Goal: Find specific page/section: Find specific page/section

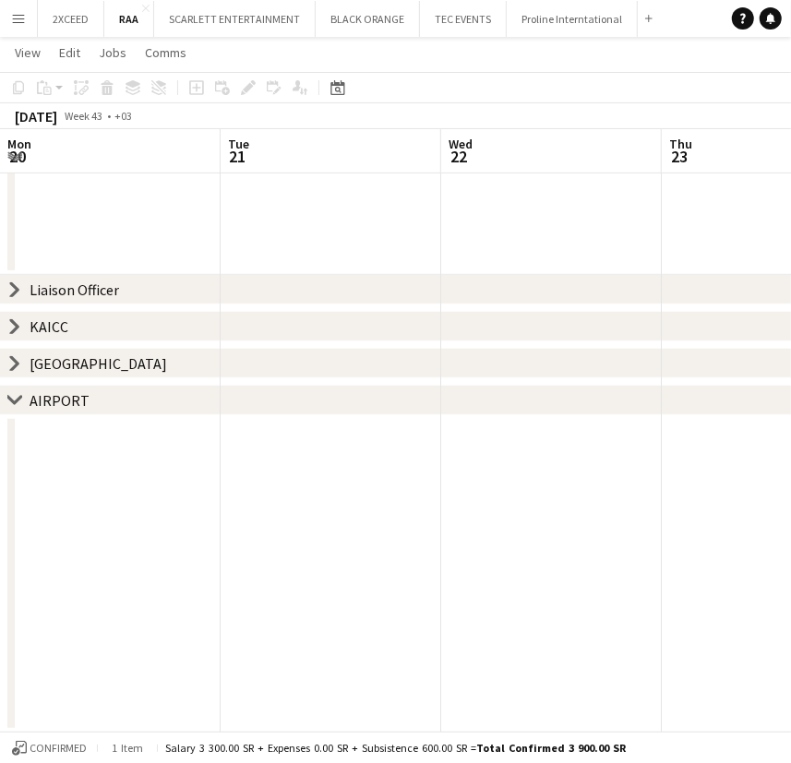
scroll to position [0, 475]
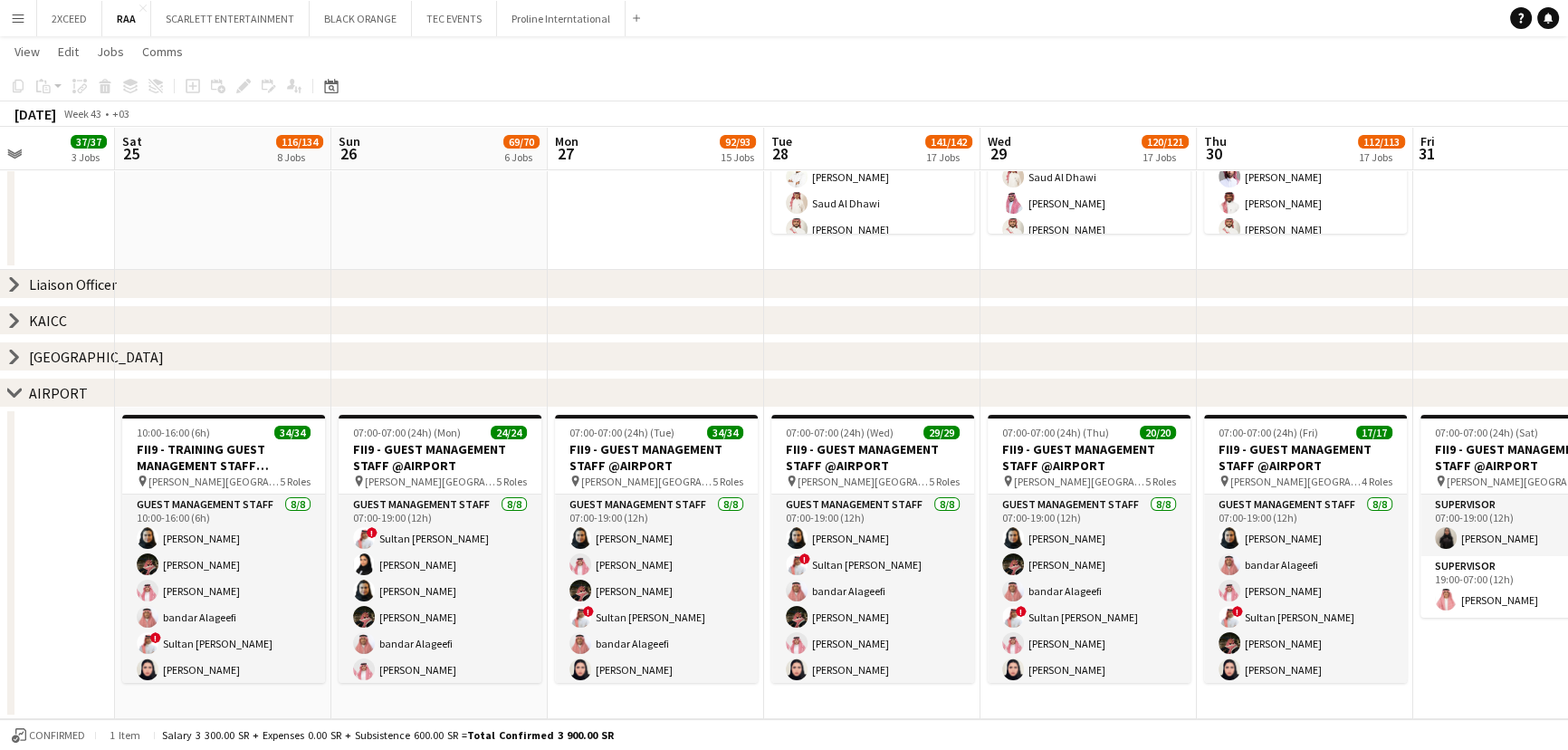
drag, startPoint x: 500, startPoint y: 519, endPoint x: 497, endPoint y: 317, distance: 202.0
click at [2, 518] on app-calendar-viewport "Wed 22 Thu 23 11/11 2 Jobs Fri 24 37/37 3 Jobs Sat 25 116/134 8 Jobs Sun 26 69/…" at bounding box center [784, 658] width 1568 height 1664
drag, startPoint x: 1155, startPoint y: 333, endPoint x: 858, endPoint y: 326, distance: 297.1
click at [775, 326] on div "chevron-right [GEOGRAPHIC_DATA]" at bounding box center [784, 321] width 1568 height 29
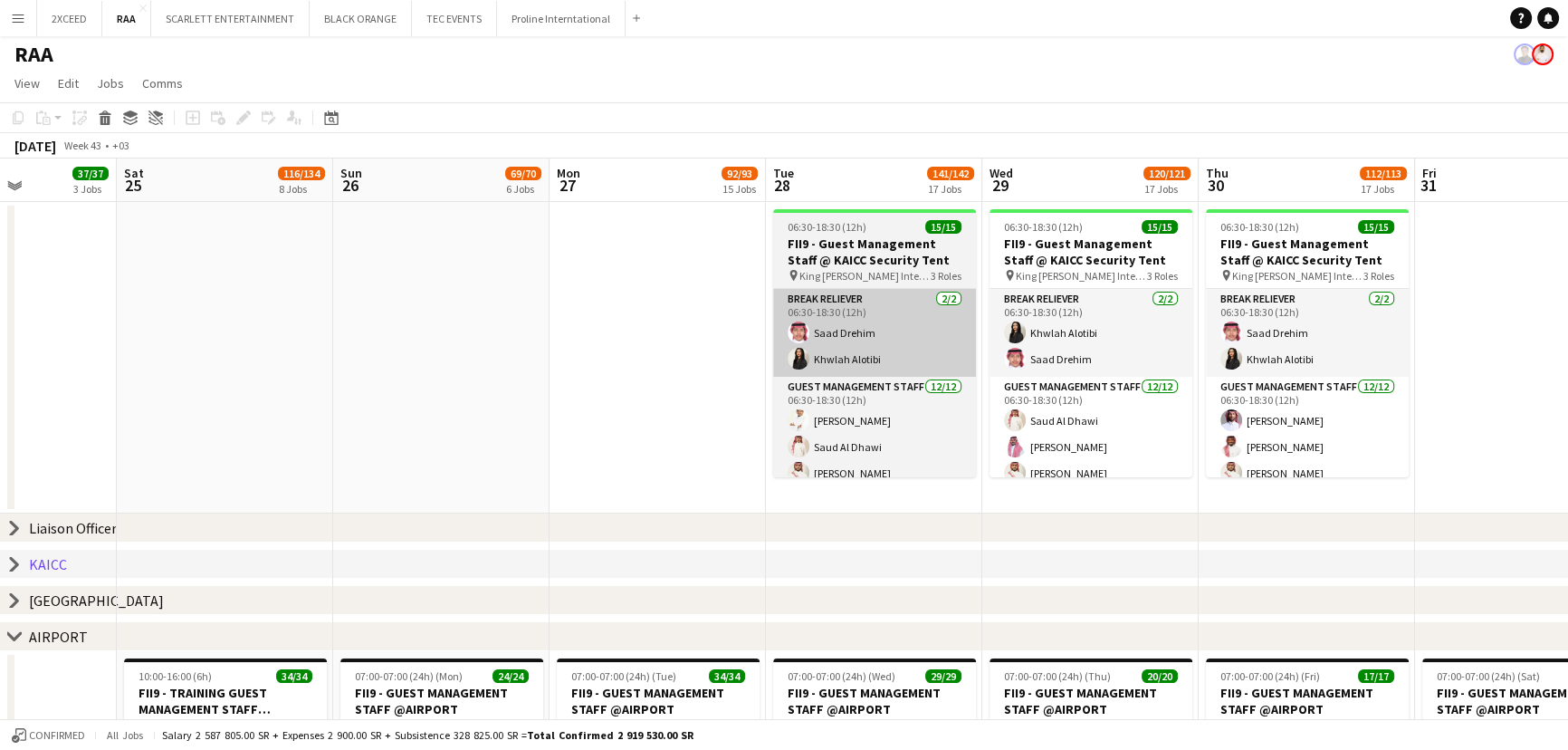
scroll to position [0, 0]
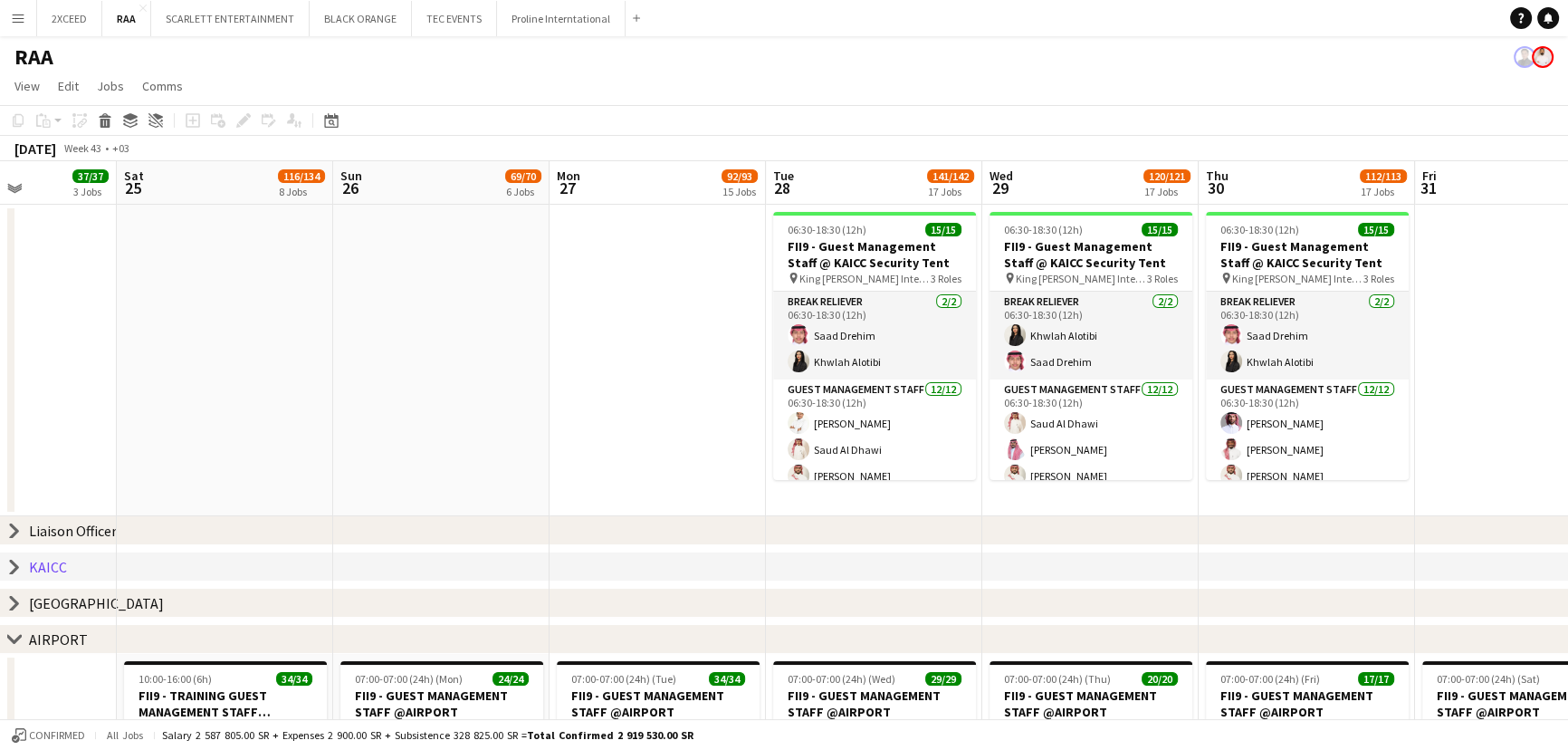
click at [14, 566] on icon "chevron-right" at bounding box center [14, 566] width 15 height 15
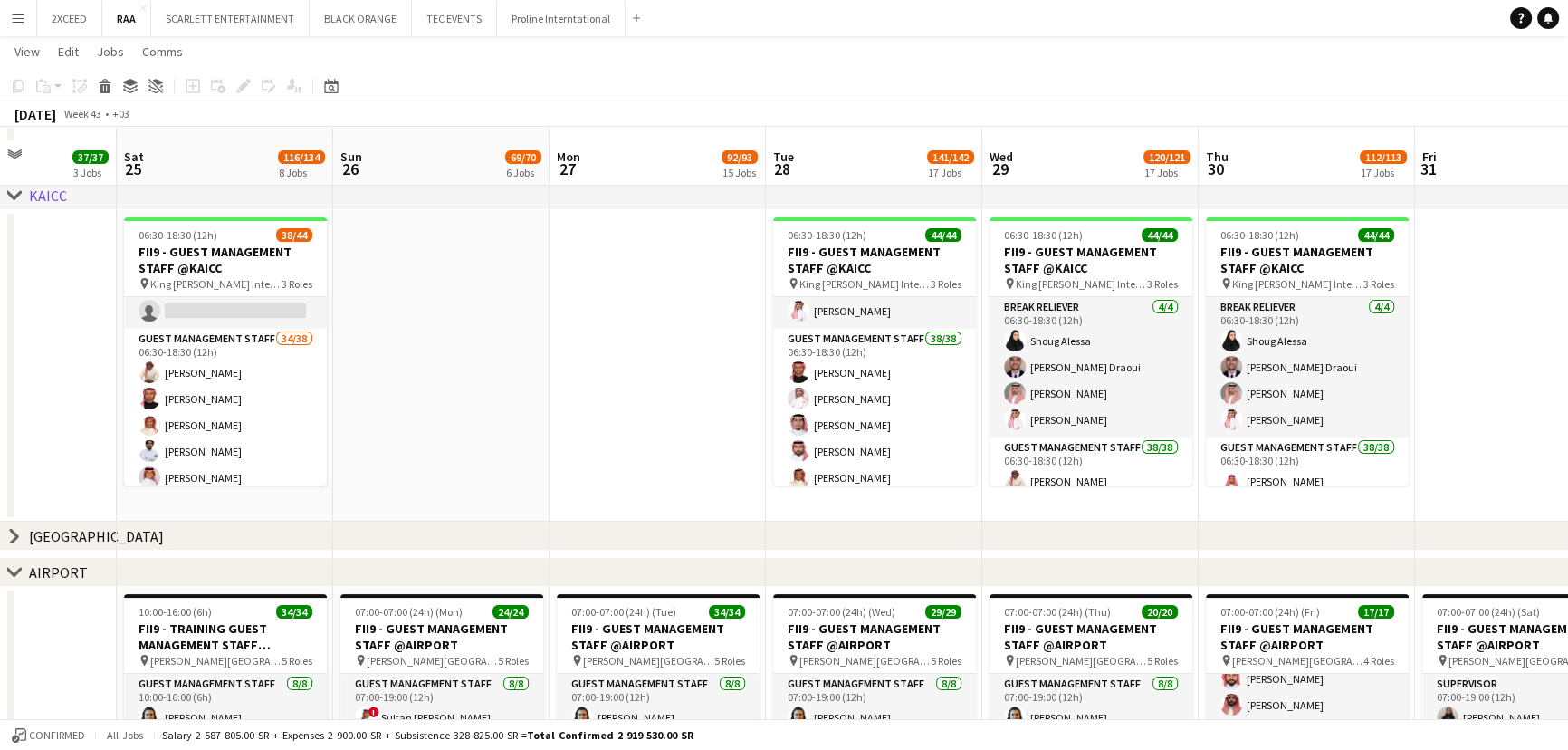
scroll to position [384, 0]
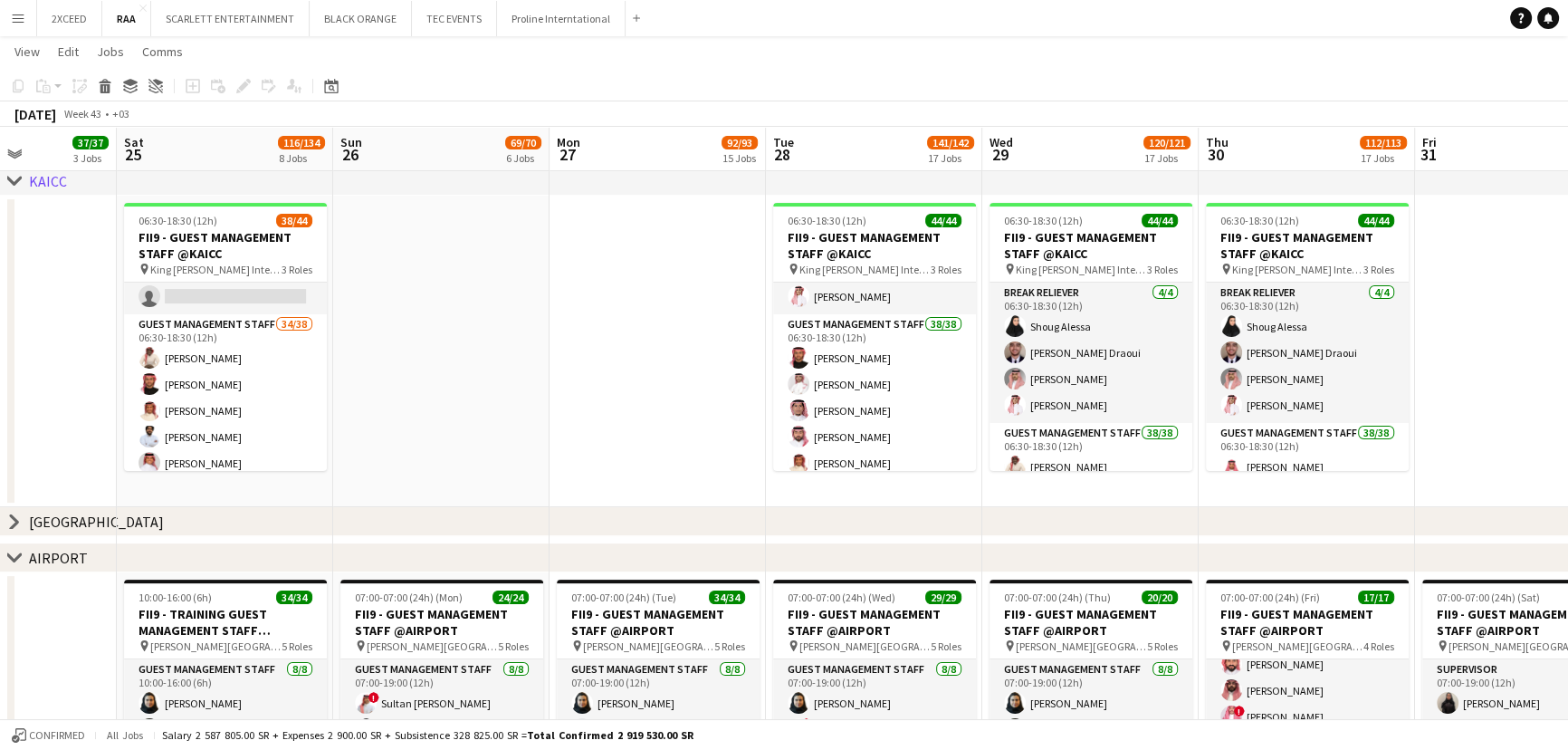
click at [13, 523] on icon at bounding box center [14, 521] width 7 height 14
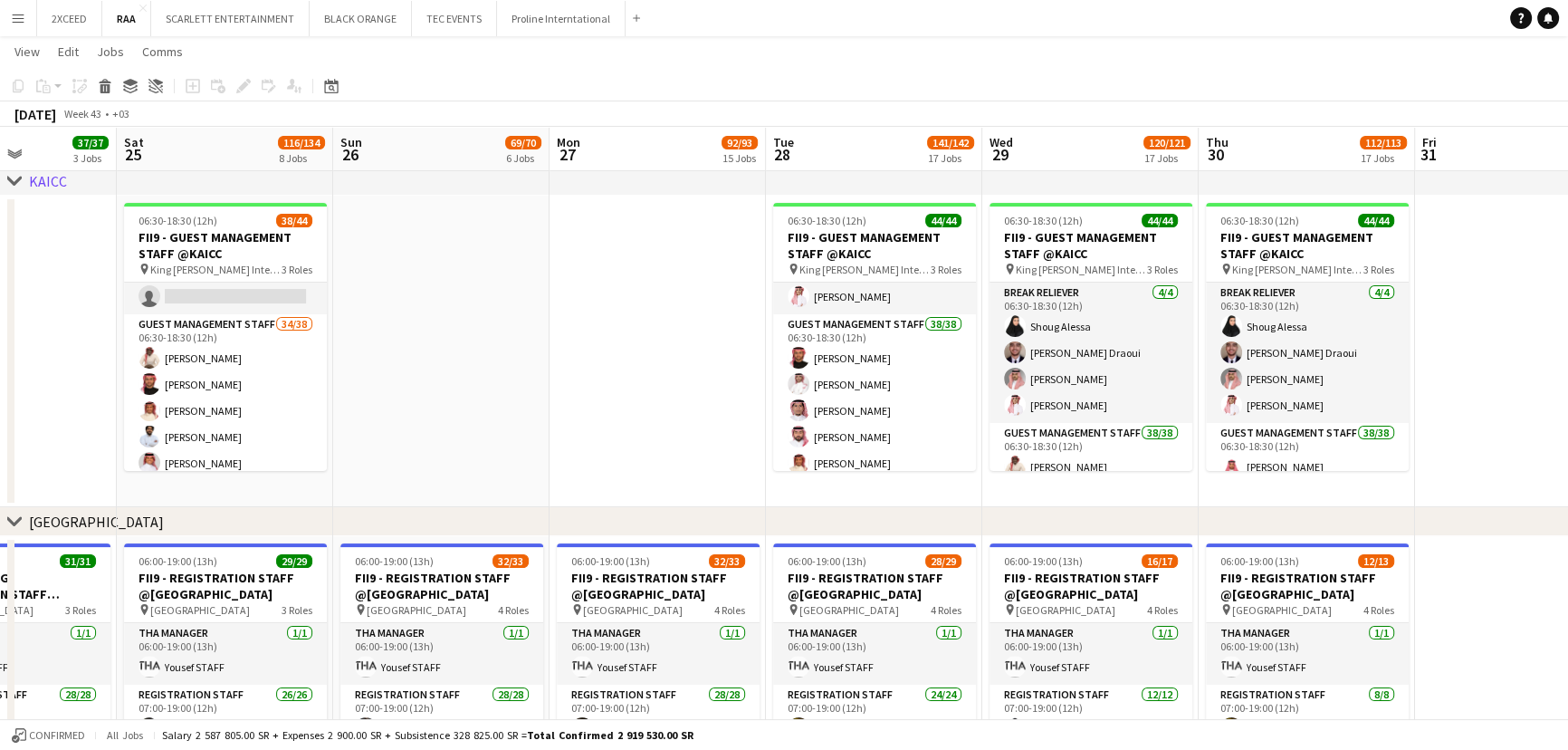
click at [13, 523] on icon at bounding box center [14, 520] width 14 height 7
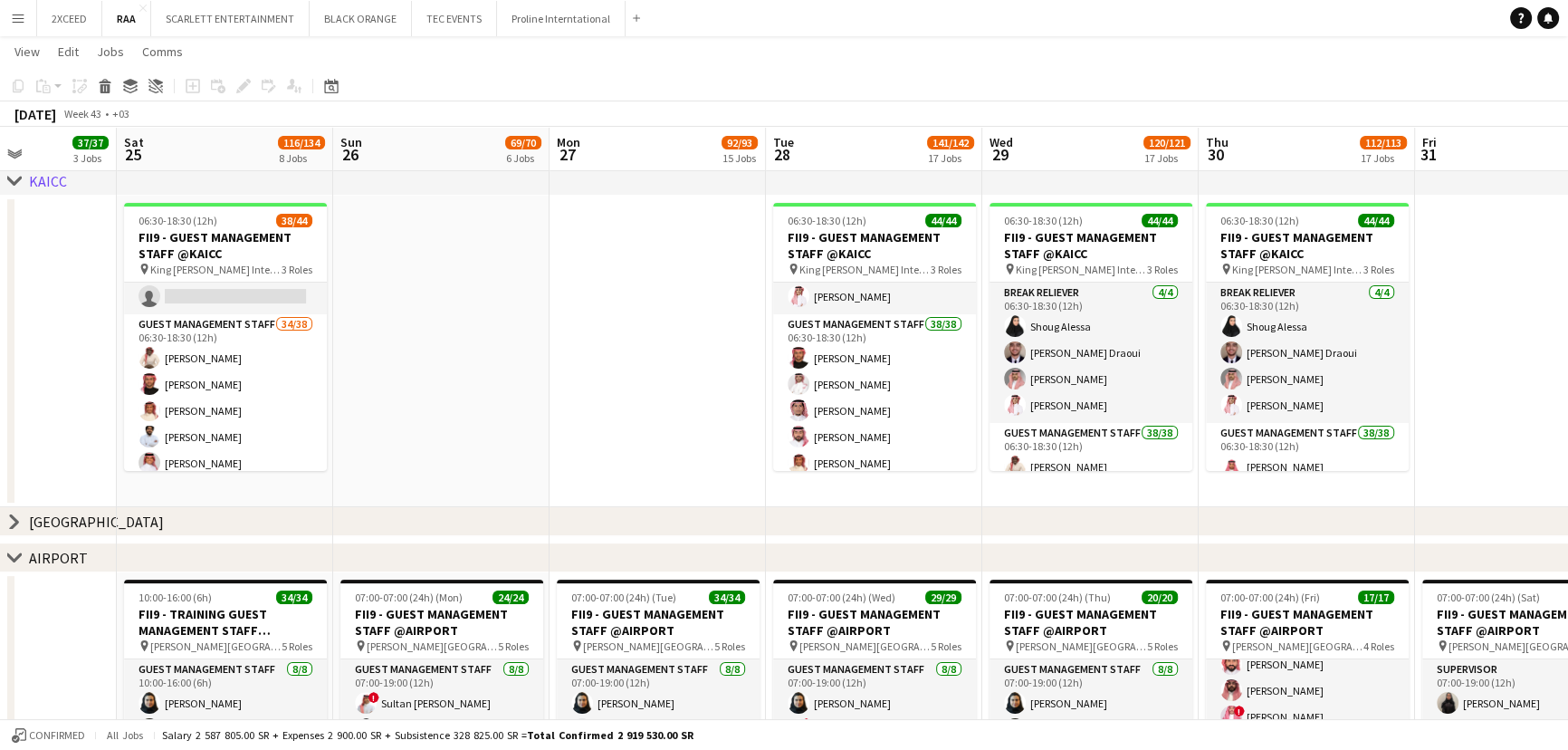
click at [22, 519] on div "chevron-right [GEOGRAPHIC_DATA]" at bounding box center [784, 522] width 1568 height 29
click at [18, 519] on icon "chevron-right" at bounding box center [14, 521] width 15 height 15
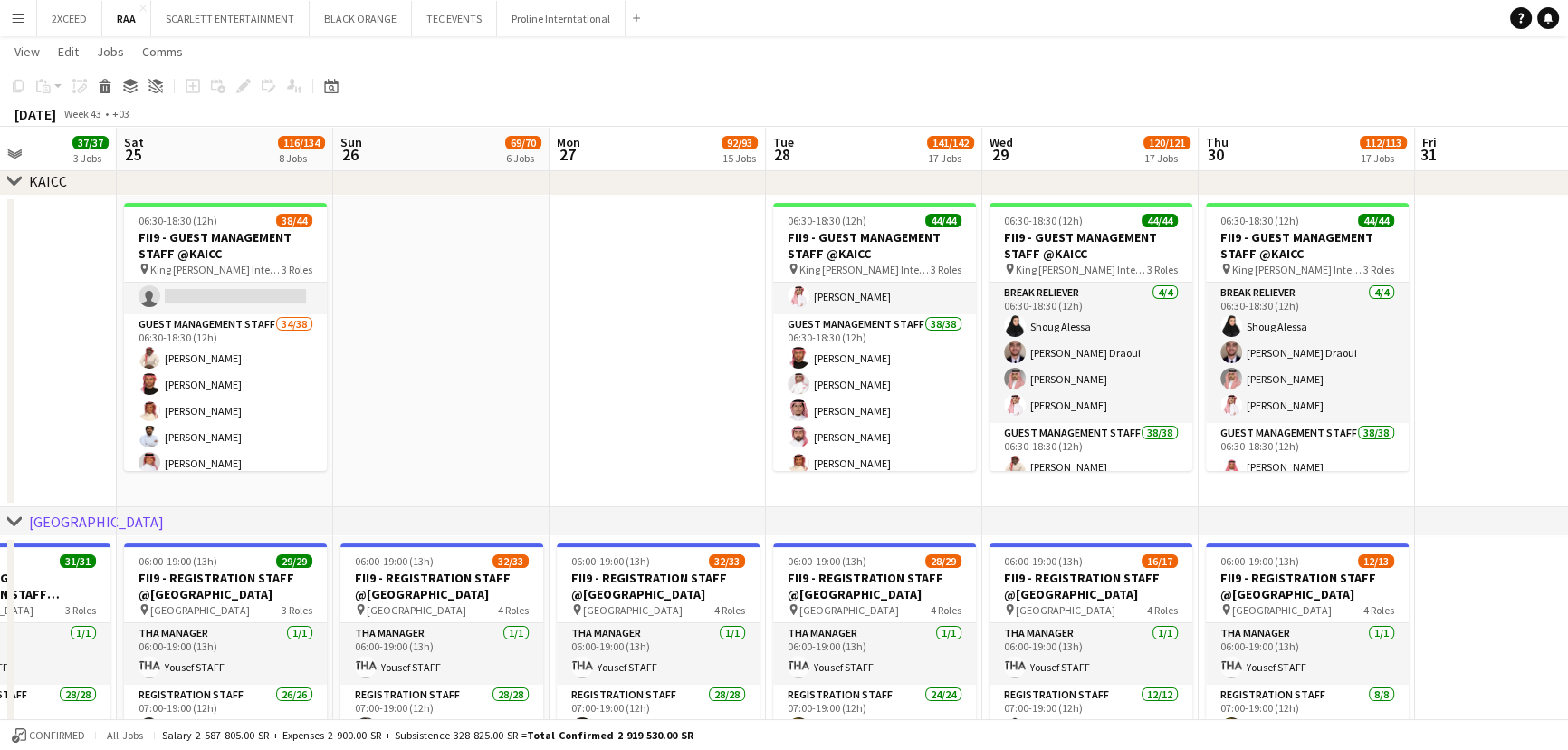
click at [18, 519] on icon at bounding box center [14, 520] width 14 height 7
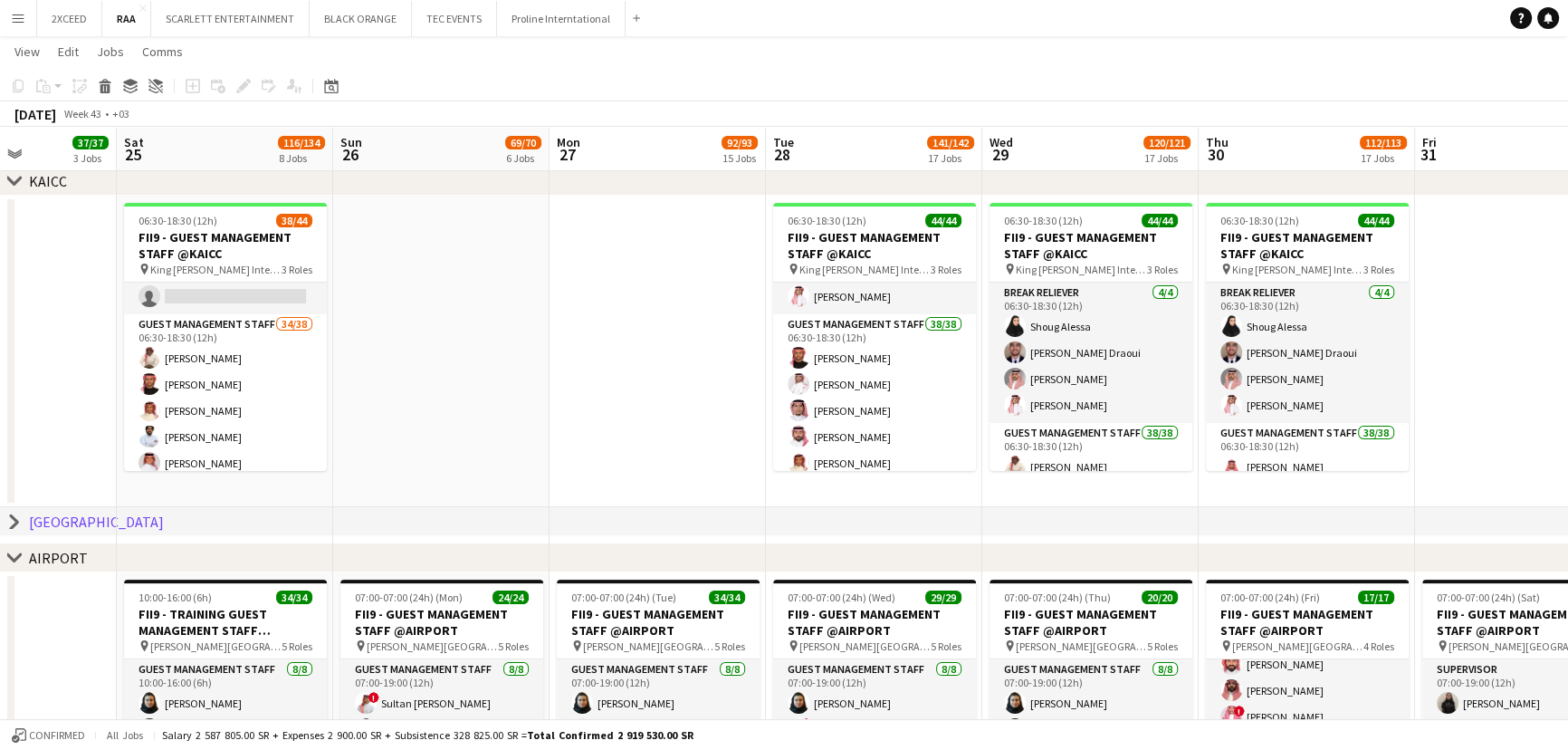
click at [12, 520] on icon "chevron-right" at bounding box center [14, 521] width 15 height 15
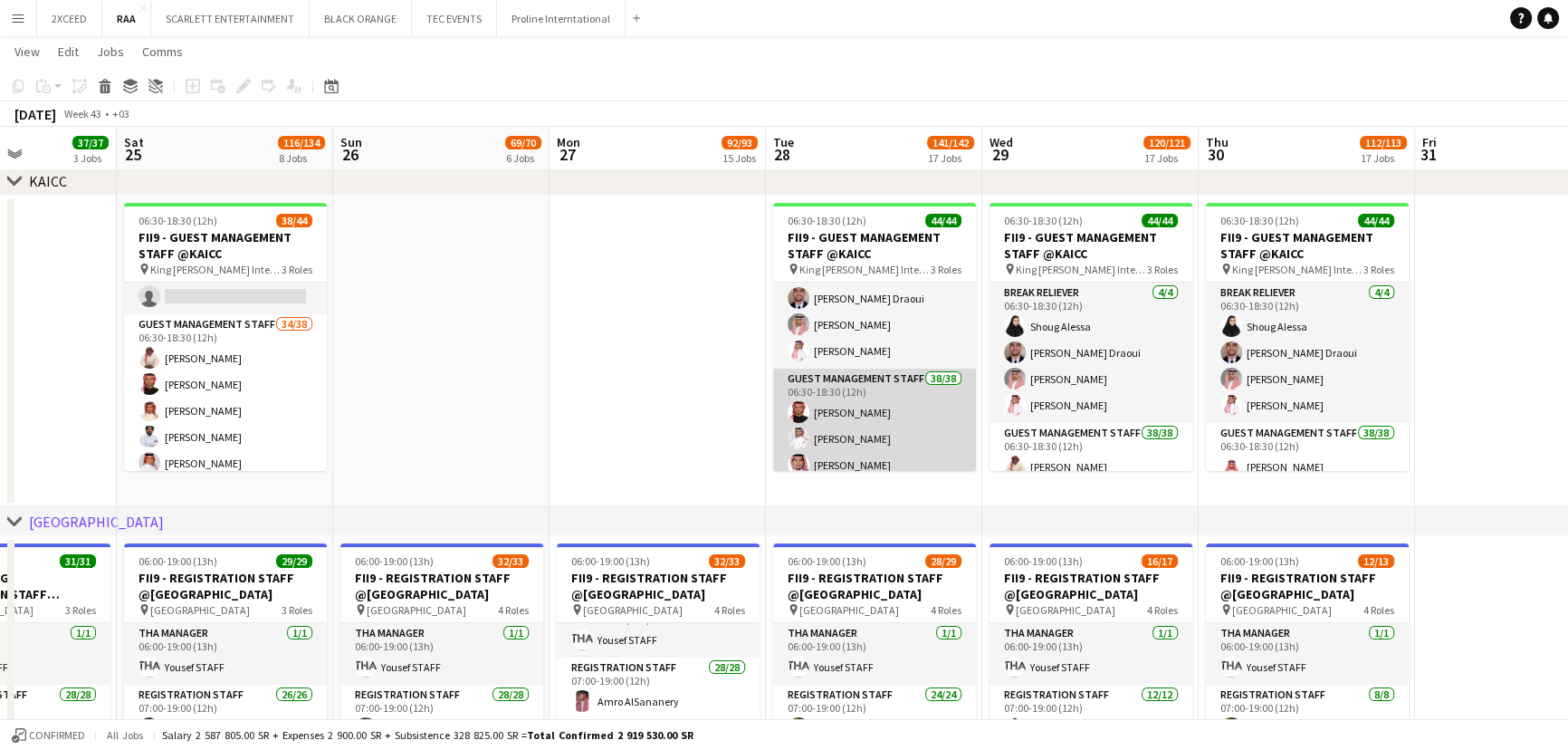
scroll to position [0, 0]
